Goal: Task Accomplishment & Management: Use online tool/utility

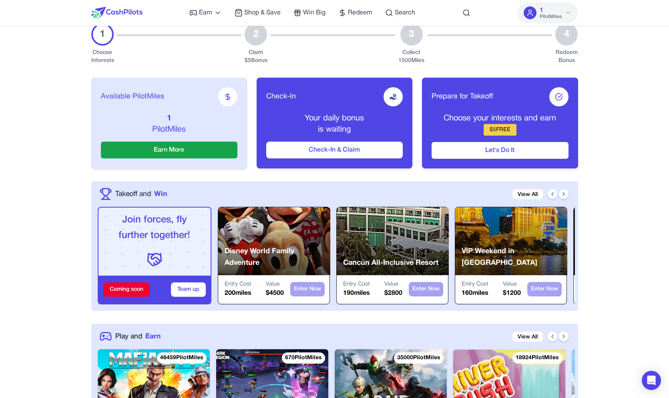
scroll to position [269, 0]
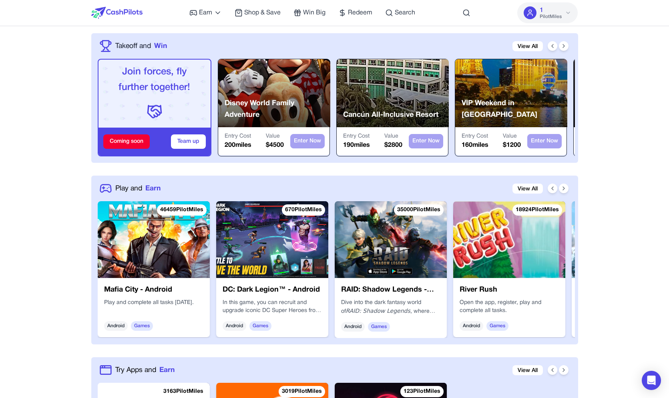
click at [167, 247] on img at bounding box center [154, 239] width 112 height 77
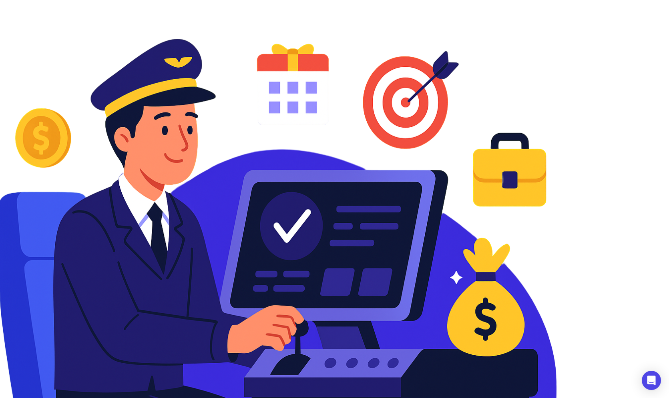
scroll to position [407, 0]
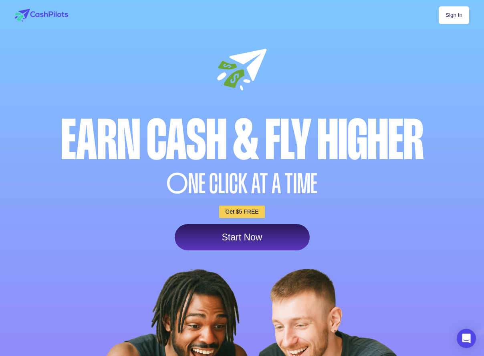
click at [426, 24] on div "Sign In" at bounding box center [242, 15] width 454 height 18
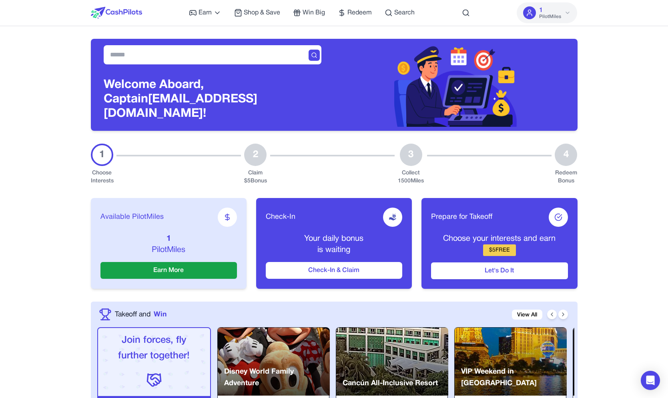
click at [268, 32] on div "Welcome Aboard, Captain ghhvdnhzvihibcamjm@fxavaj.com!" at bounding box center [334, 78] width 487 height 105
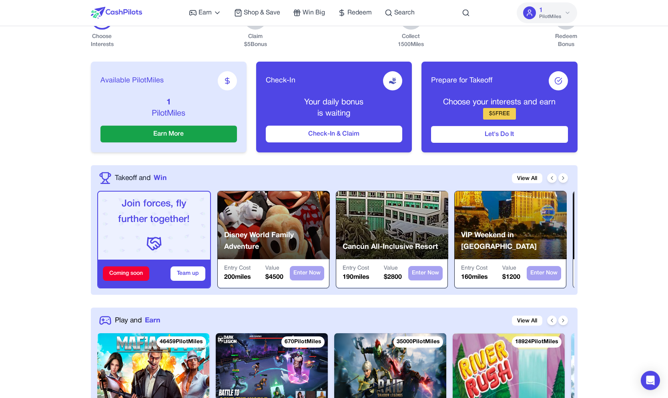
scroll to position [96, 0]
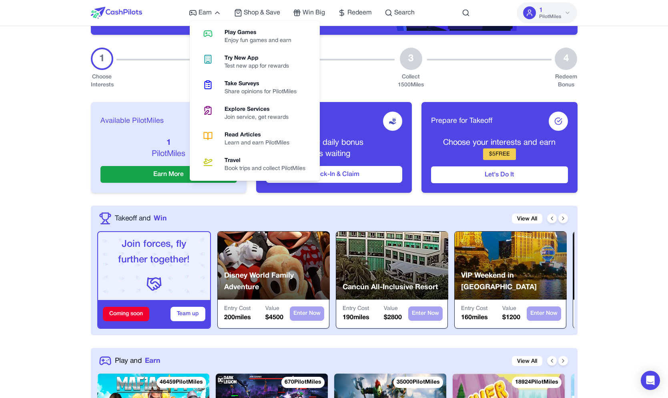
click at [213, 30] on icon at bounding box center [208, 34] width 20 height 10
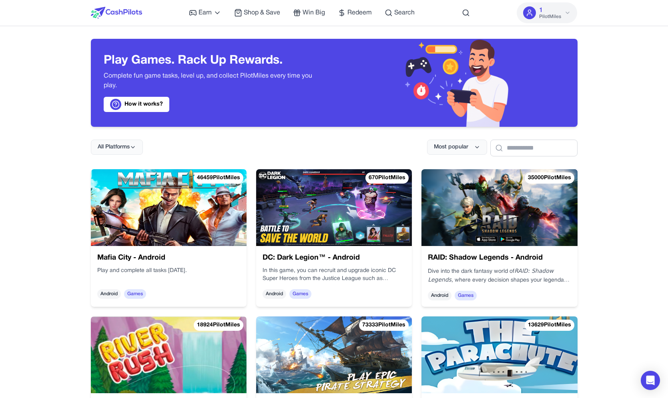
click at [182, 245] on img at bounding box center [169, 207] width 156 height 77
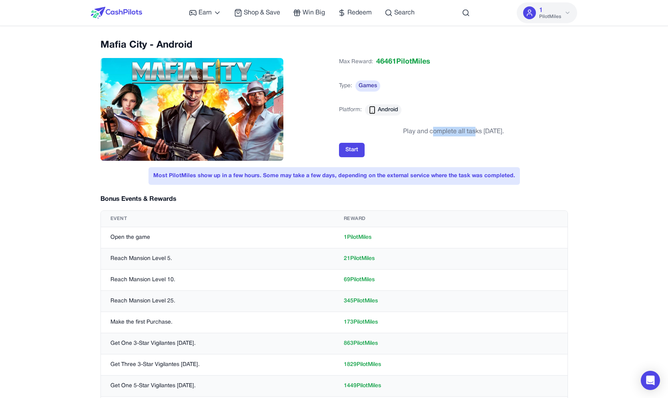
drag, startPoint x: 426, startPoint y: 129, endPoint x: 463, endPoint y: 133, distance: 37.1
click at [463, 133] on div "Play and complete all tasks [DATE]." at bounding box center [453, 132] width 101 height 10
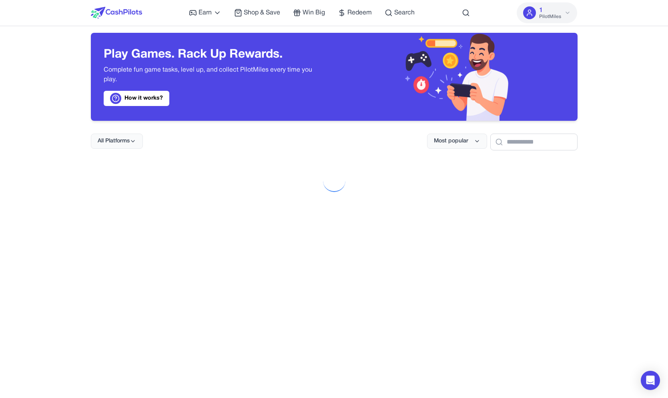
scroll to position [6, 0]
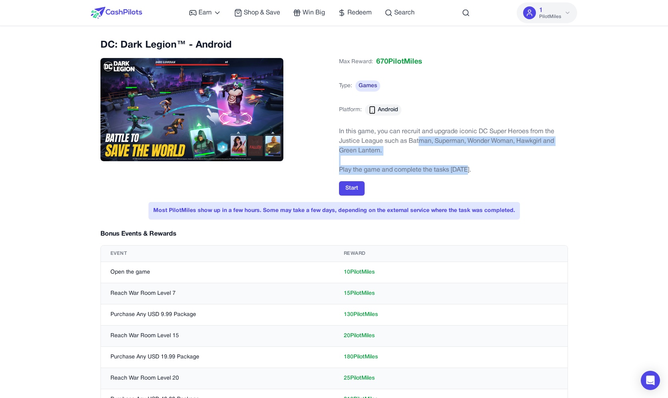
drag, startPoint x: 464, startPoint y: 169, endPoint x: 418, endPoint y: 144, distance: 52.0
click at [419, 144] on div "In this game, you can recruit and upgrade iconic DC Super Heroes from the Justi…" at bounding box center [453, 151] width 229 height 48
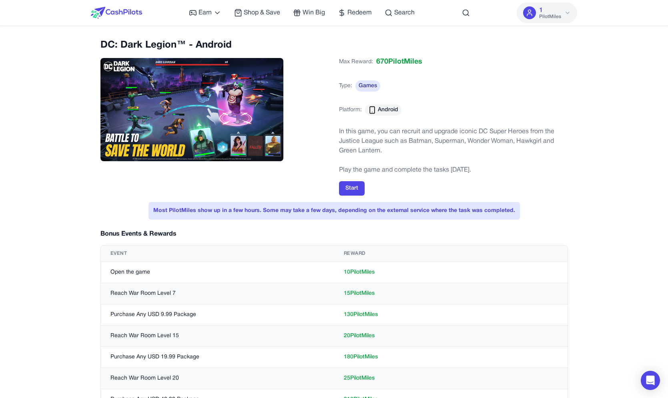
drag, startPoint x: 418, startPoint y: 144, endPoint x: 410, endPoint y: 144, distance: 8.8
click at [418, 144] on p "In this game, you can recruit and upgrade iconic DC Super Heroes from the Justi…" at bounding box center [453, 141] width 229 height 29
drag, startPoint x: 400, startPoint y: 133, endPoint x: 364, endPoint y: 175, distance: 55.1
click at [364, 175] on div "In this game, you can recruit and upgrade iconic DC Super Heroes from the Justi…" at bounding box center [453, 150] width 229 height 50
click at [366, 171] on p "Play the game and complete the tasks [DATE]." at bounding box center [453, 170] width 229 height 10
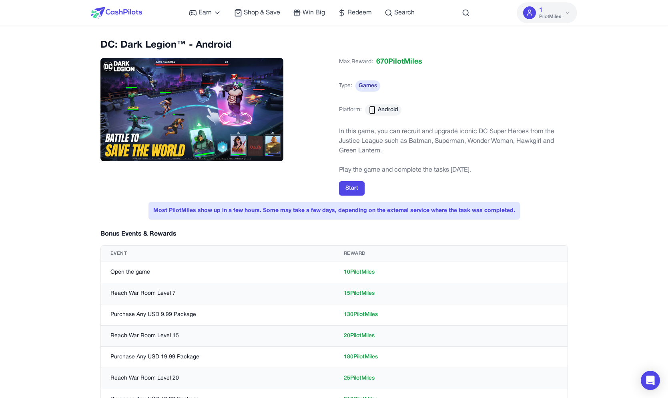
scroll to position [137, 0]
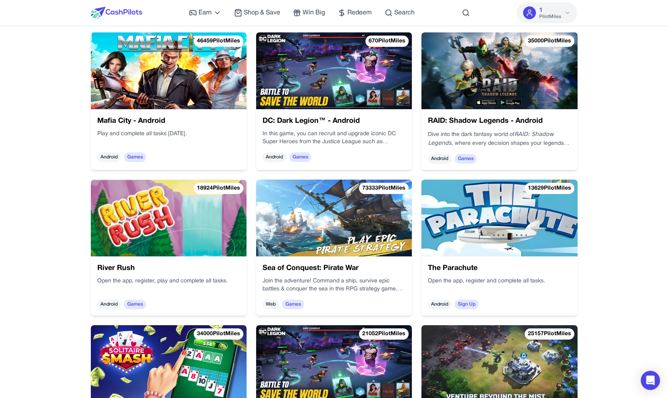
click at [464, 81] on img at bounding box center [500, 70] width 156 height 77
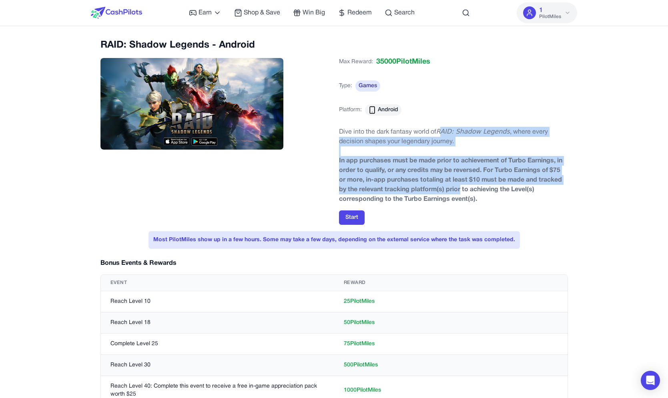
drag, startPoint x: 457, startPoint y: 177, endPoint x: 441, endPoint y: 137, distance: 43.4
click at [441, 137] on div "Dive into the dark fantasy world of RAID: Shadow Legends , where every decision…" at bounding box center [453, 165] width 229 height 77
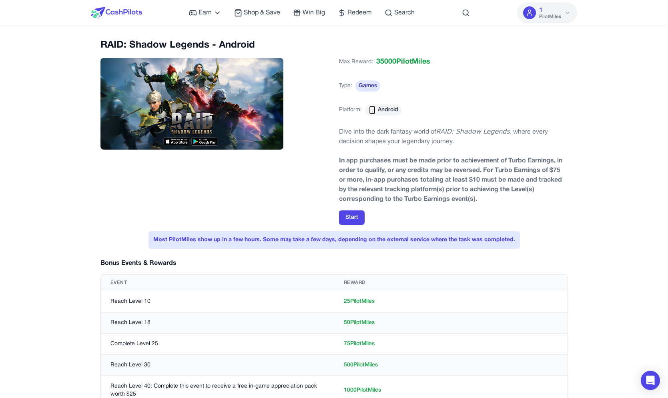
click at [441, 134] on em "RAID: Shadow Legends" at bounding box center [474, 132] width 74 height 8
drag, startPoint x: 436, startPoint y: 133, endPoint x: 434, endPoint y: 146, distance: 12.9
click at [434, 146] on p "Dive into the dark fantasy world of RAID: Shadow Legends , where every decision…" at bounding box center [453, 137] width 229 height 20
click at [426, 140] on p "Dive into the dark fantasy world of RAID: Shadow Legends , where every decision…" at bounding box center [453, 137] width 229 height 20
drag, startPoint x: 417, startPoint y: 139, endPoint x: 417, endPoint y: 130, distance: 8.8
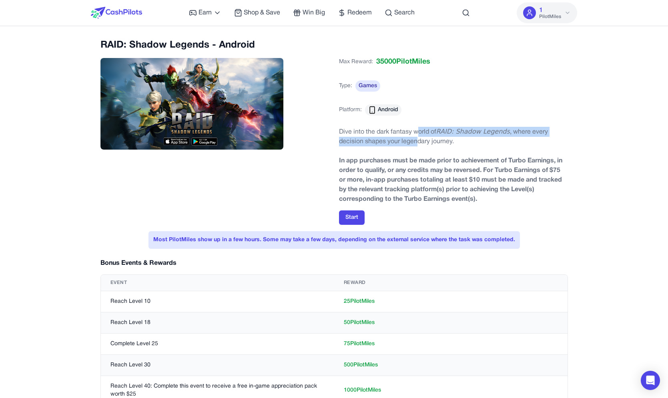
click at [417, 130] on p "Dive into the dark fantasy world of RAID: Shadow Legends , where every decision…" at bounding box center [453, 137] width 229 height 20
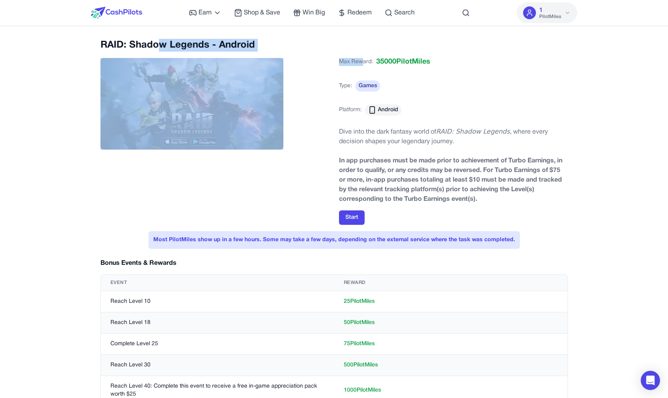
drag, startPoint x: 361, startPoint y: 61, endPoint x: 158, endPoint y: 44, distance: 204.2
click at [162, 43] on div "RAID: Shadow Legends - Android Max Reward: 35000 PilotMiles Type: Games Platfor…" at bounding box center [335, 132] width 468 height 186
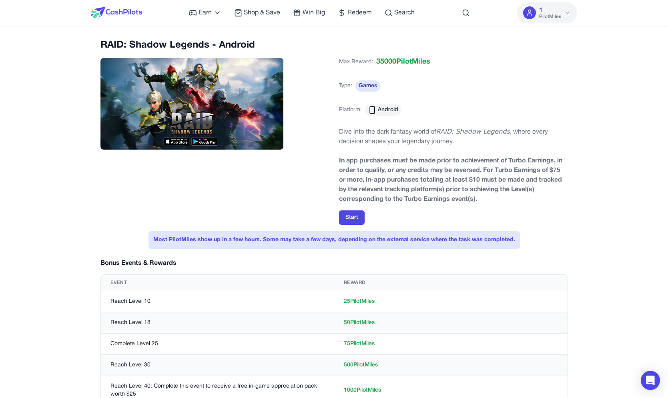
click at [158, 44] on h2 "RAID: Shadow Legends - Android" at bounding box center [215, 45] width 229 height 13
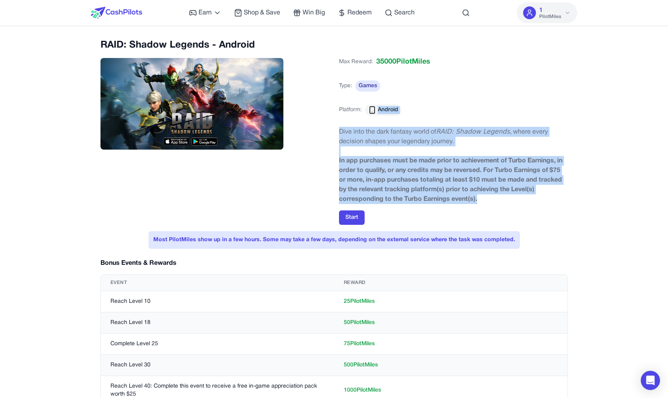
drag, startPoint x: 158, startPoint y: 44, endPoint x: 550, endPoint y: 212, distance: 426.8
click at [489, 212] on div "RAID: Shadow Legends - Android Max Reward: 35000 PilotMiles Type: Games Platfor…" at bounding box center [335, 132] width 468 height 186
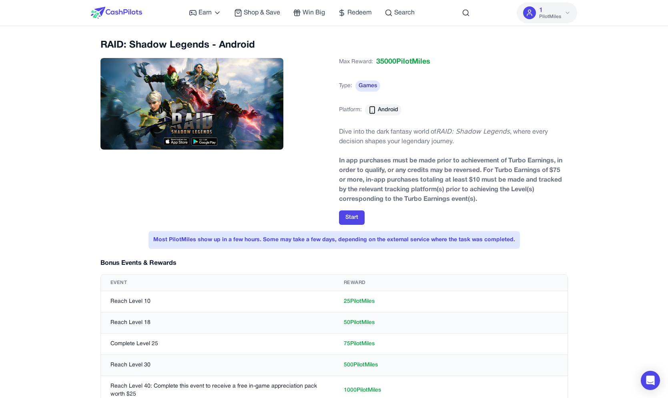
click at [489, 212] on div "Start" at bounding box center [453, 218] width 229 height 14
drag, startPoint x: 550, startPoint y: 212, endPoint x: 159, endPoint y: 33, distance: 429.5
click at [159, 39] on div "RAID: Shadow Legends - Android Max Reward: 35000 PilotMiles Type: Games Platfor…" at bounding box center [334, 376] width 487 height 674
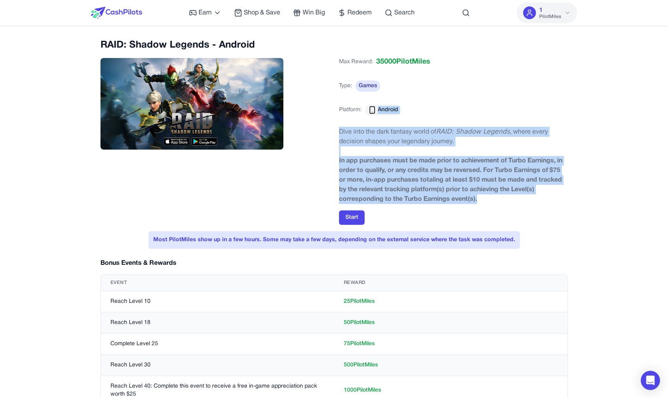
drag, startPoint x: 159, startPoint y: 33, endPoint x: 541, endPoint y: 228, distance: 428.8
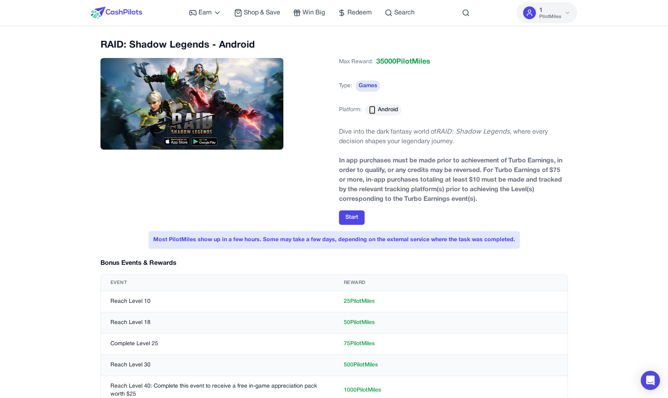
click at [489, 228] on div "RAID: Shadow Legends - Android Max Reward: 35000 PilotMiles Type: Games Platfor…" at bounding box center [334, 376] width 487 height 674
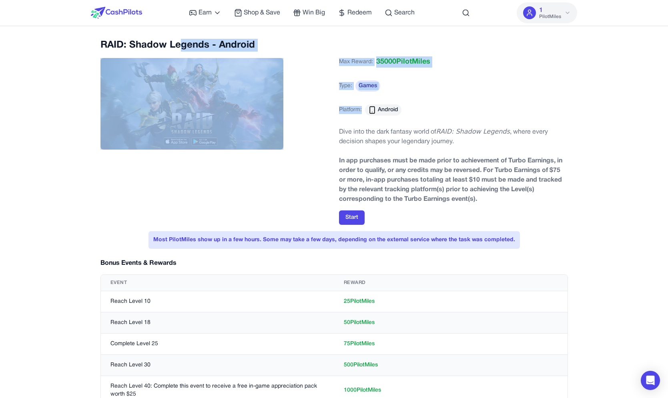
drag, startPoint x: 476, startPoint y: 186, endPoint x: 183, endPoint y: 44, distance: 326.0
click at [339, 125] on div "Dive into the dark fantasy world of RAID: Shadow Legends , where every decision…" at bounding box center [453, 164] width 229 height 79
click at [461, 141] on p "Dive into the dark fantasy world of RAID: Shadow Legends , where every decision…" at bounding box center [453, 137] width 229 height 20
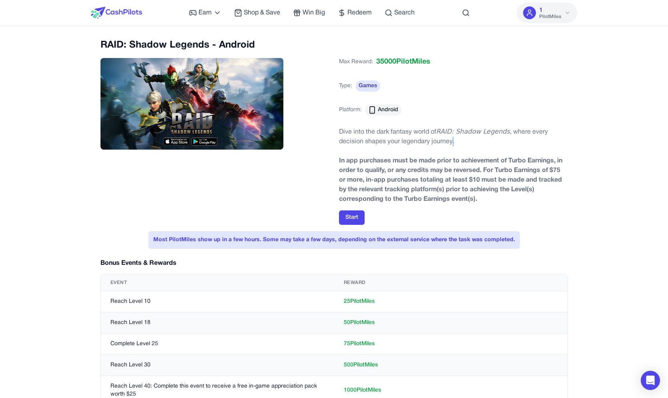
click at [461, 141] on p "Dive into the dark fantasy world of RAID: Shadow Legends , where every decision…" at bounding box center [453, 137] width 229 height 20
